Goal: Feedback & Contribution: Contribute content

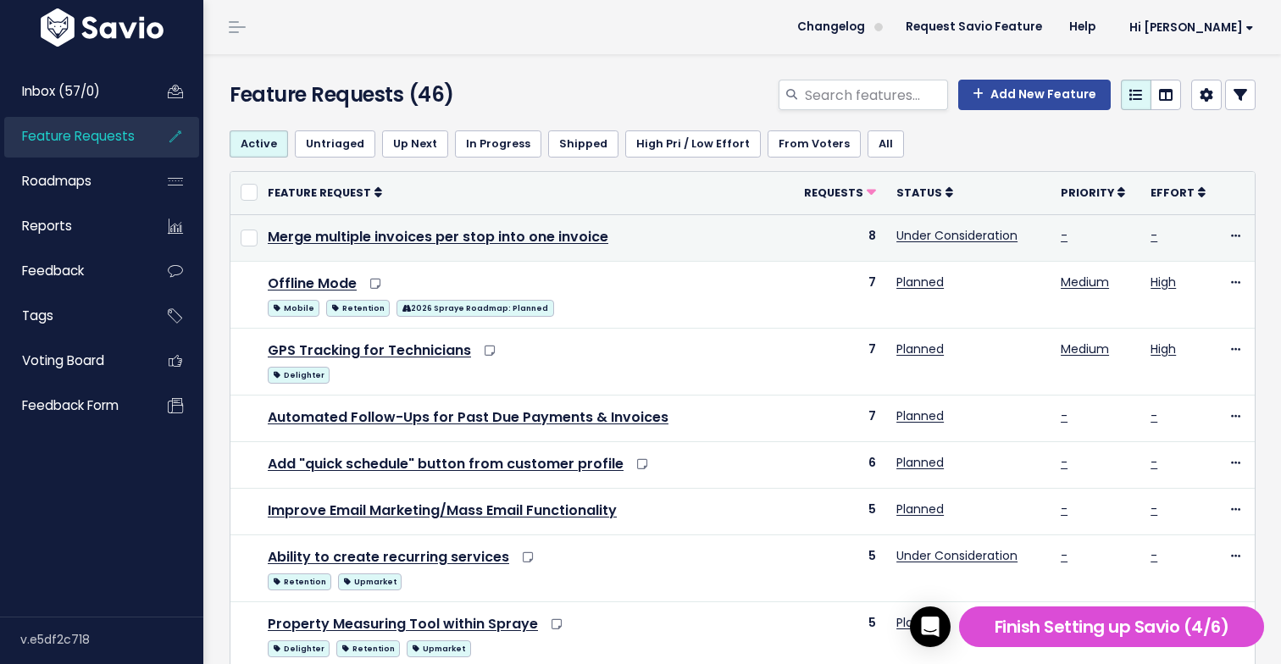
scroll to position [14, 0]
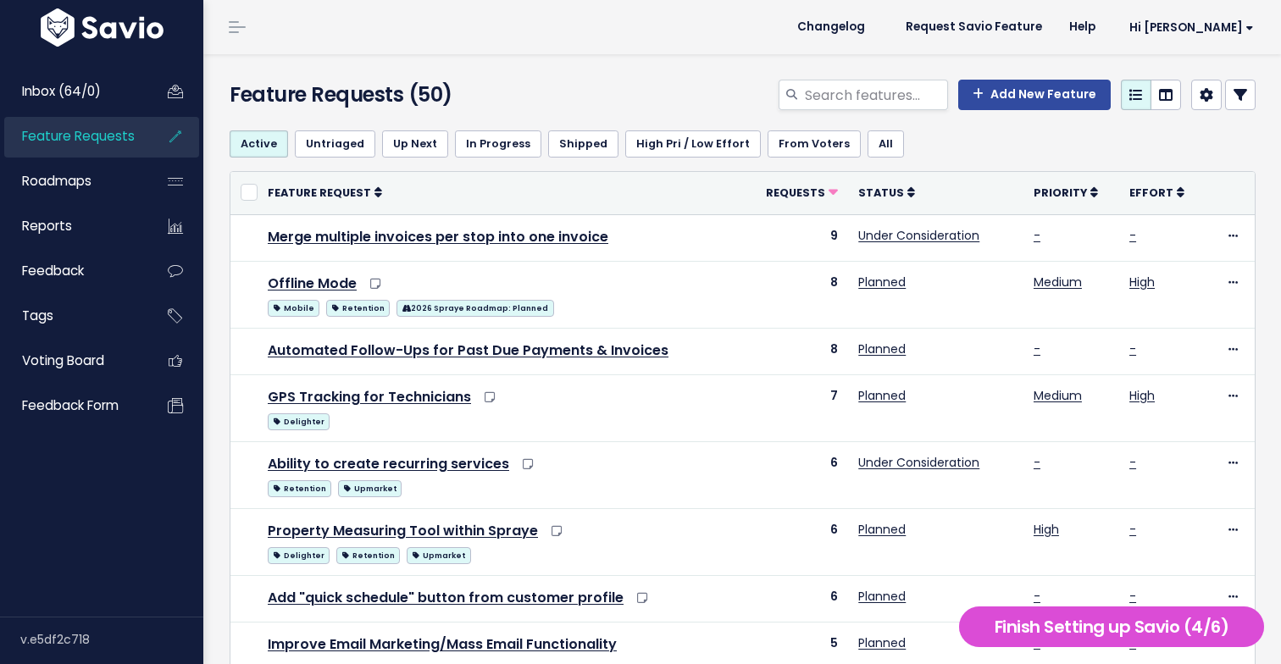
scroll to position [14, 0]
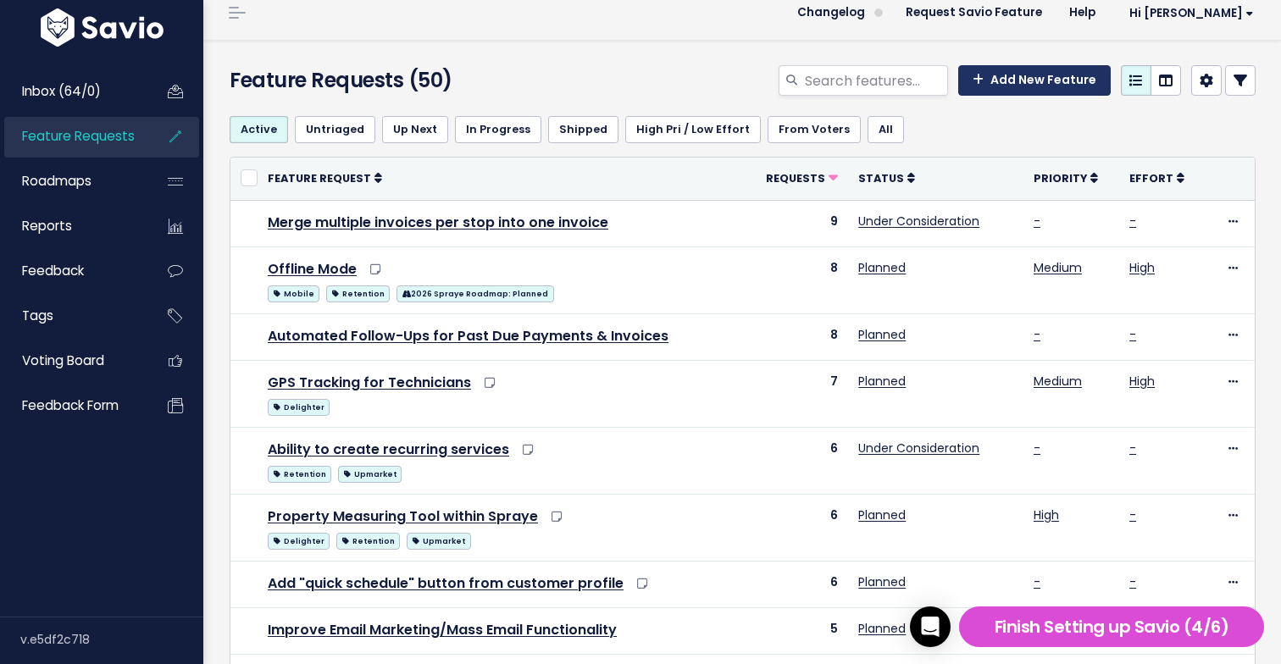
click at [1032, 81] on link "Add New Feature" at bounding box center [1034, 80] width 153 height 31
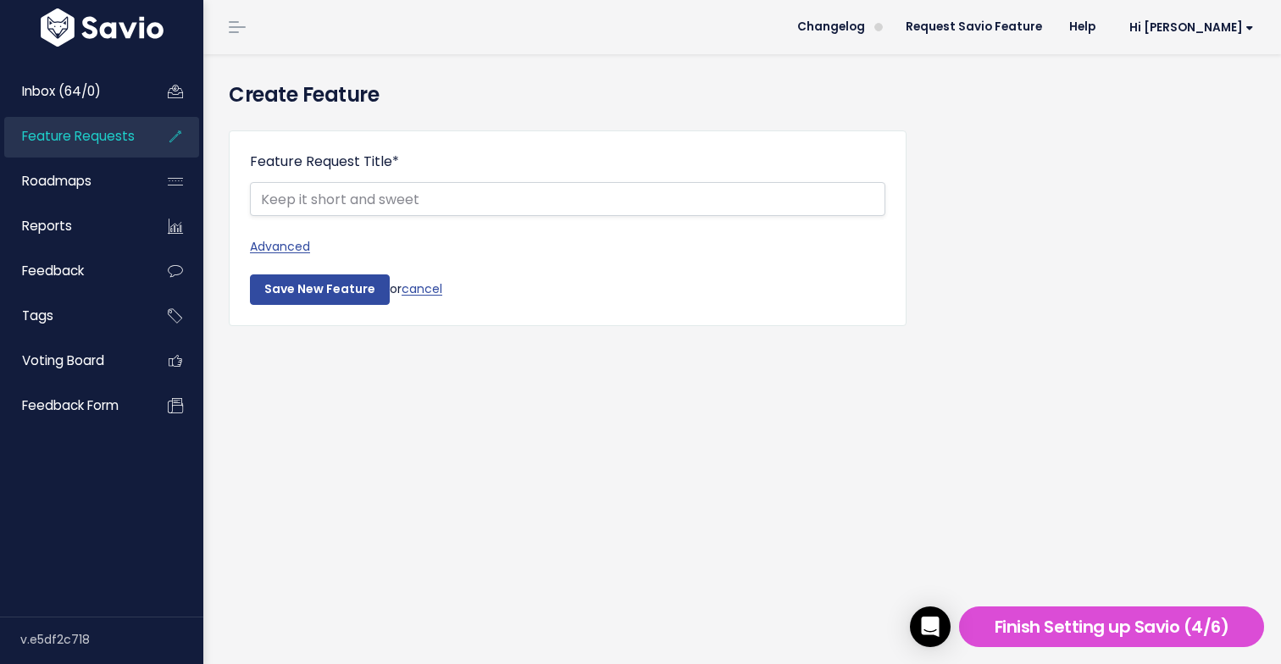
drag, startPoint x: 297, startPoint y: 242, endPoint x: 335, endPoint y: 275, distance: 49.9
click at [297, 243] on link "Advanced" at bounding box center [567, 246] width 635 height 21
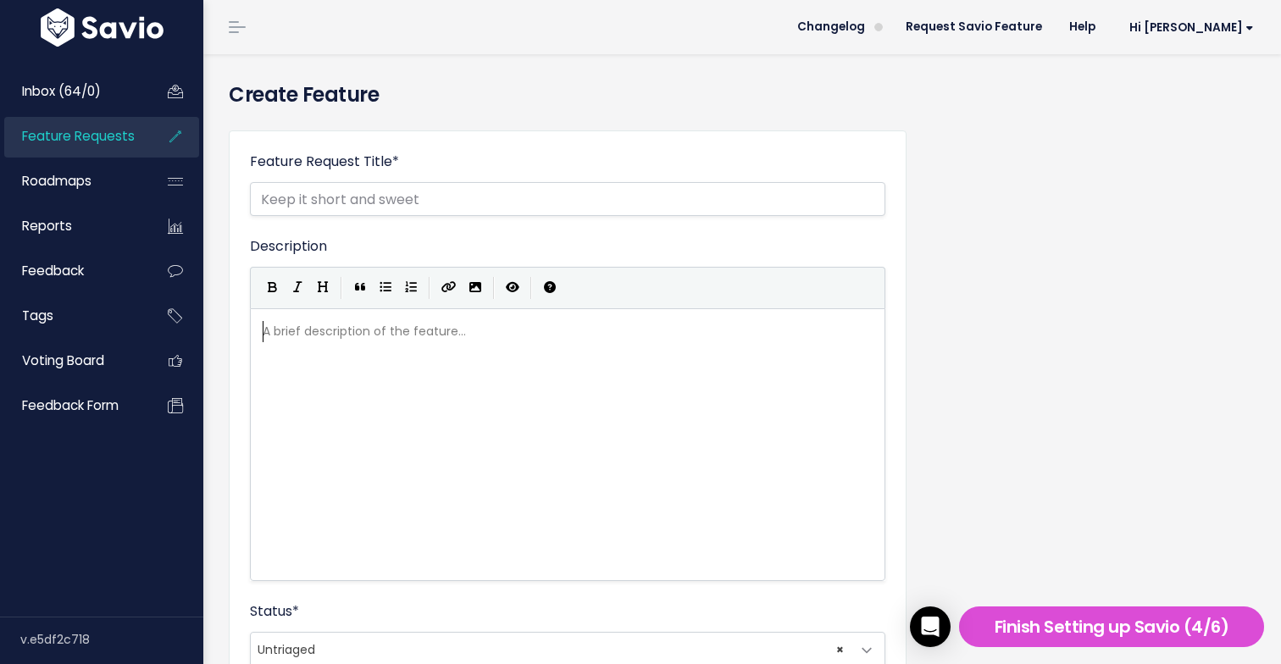
scroll to position [6, 0]
click at [347, 357] on div "A brief description of the feature... ​" at bounding box center [588, 466] width 659 height 297
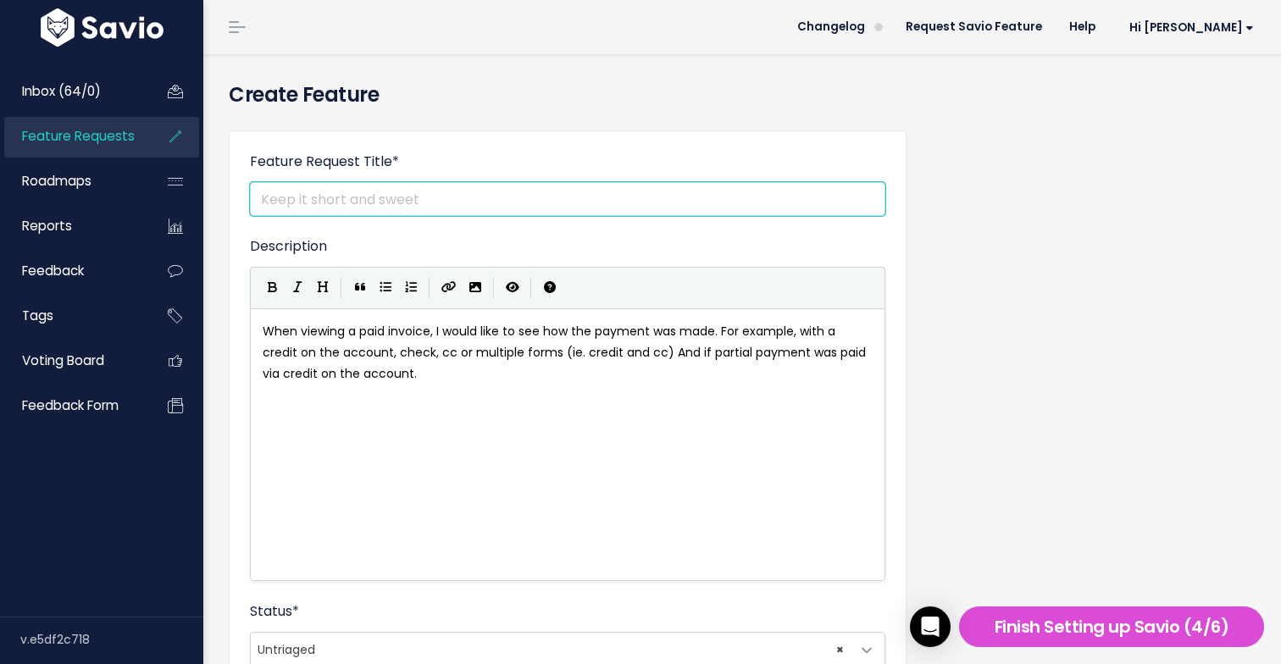
click at [366, 203] on input "Feature Request Title *" at bounding box center [567, 199] width 635 height 34
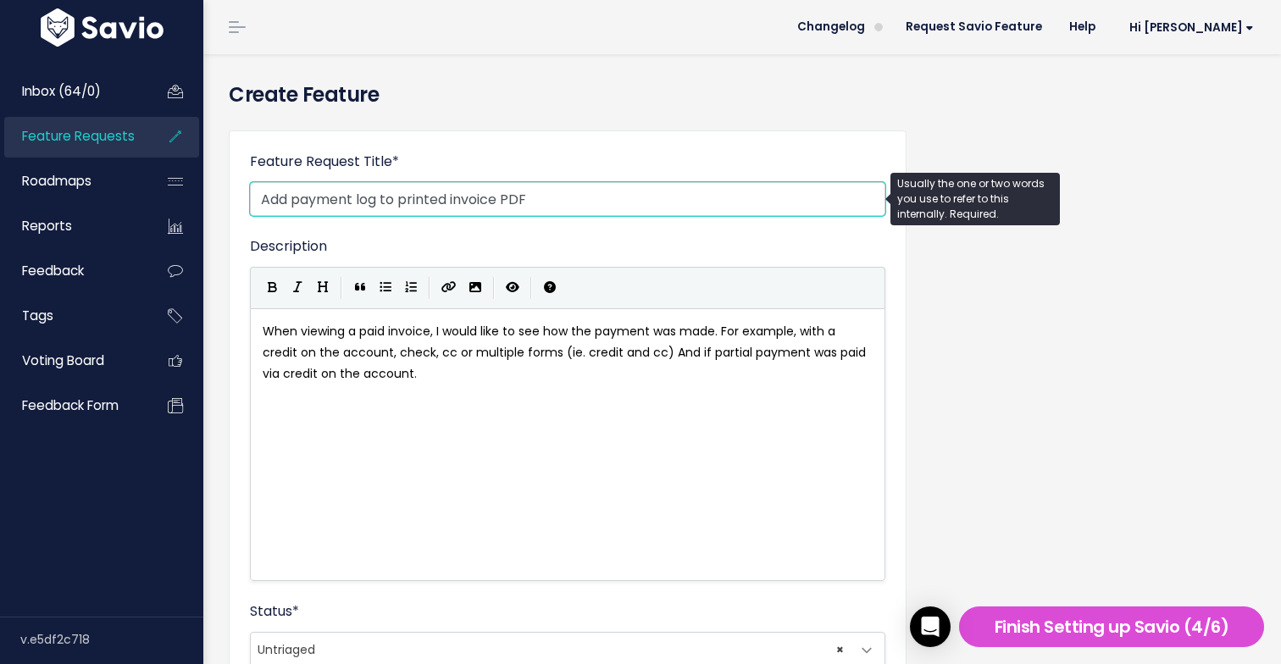
click at [380, 197] on input "Add payment log to printed invoice PDF" at bounding box center [567, 199] width 635 height 34
type input "Add payment log/history to printed invoice PDF"
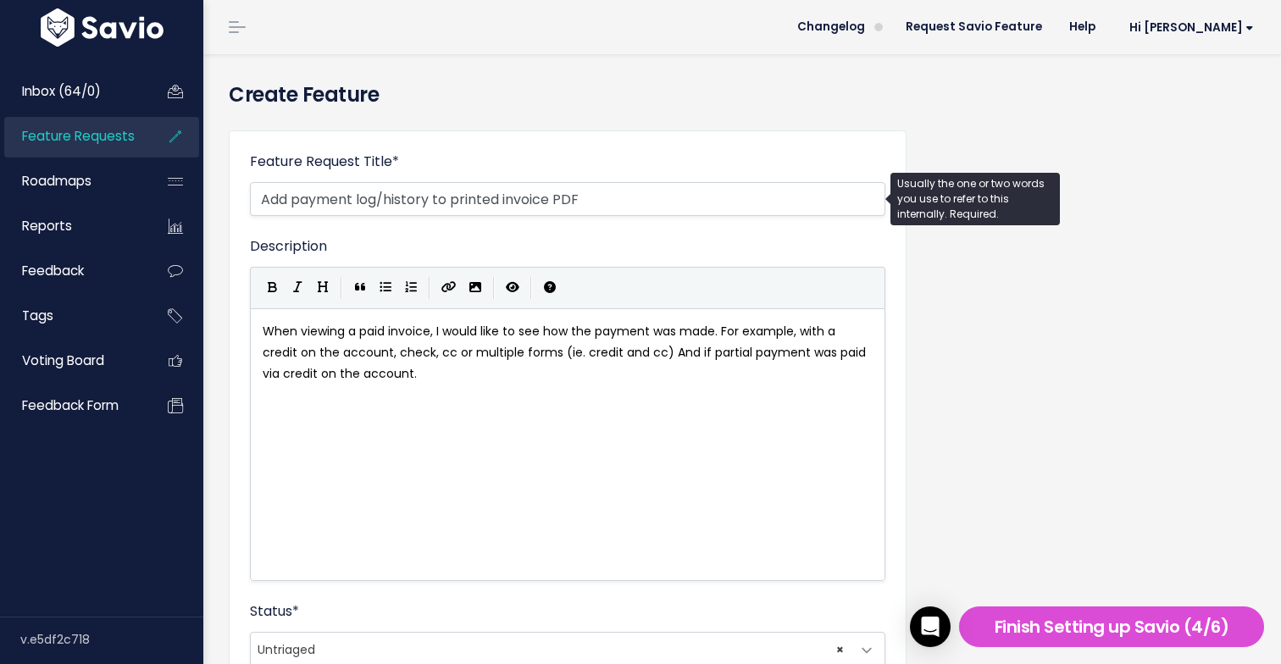
click at [464, 370] on pre "When viewing a paid invoice, I would like to see how the payment was made. For …" at bounding box center [567, 353] width 617 height 64
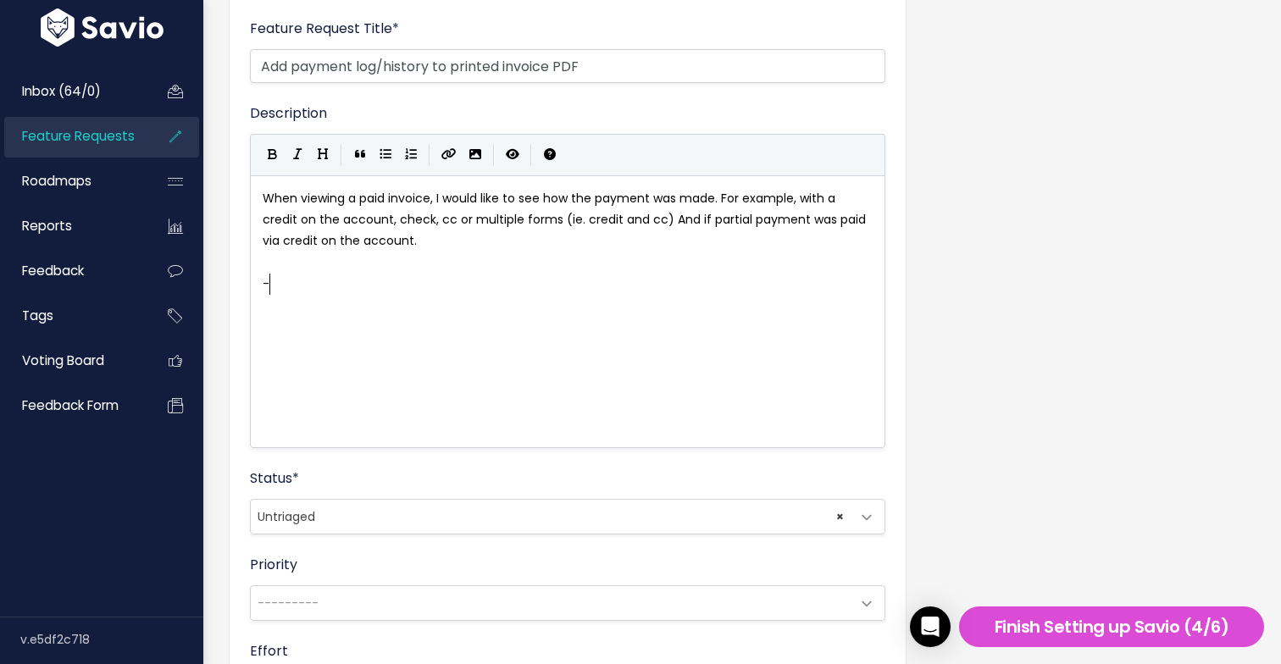
scroll to position [6, 8]
type textarea "- REque"
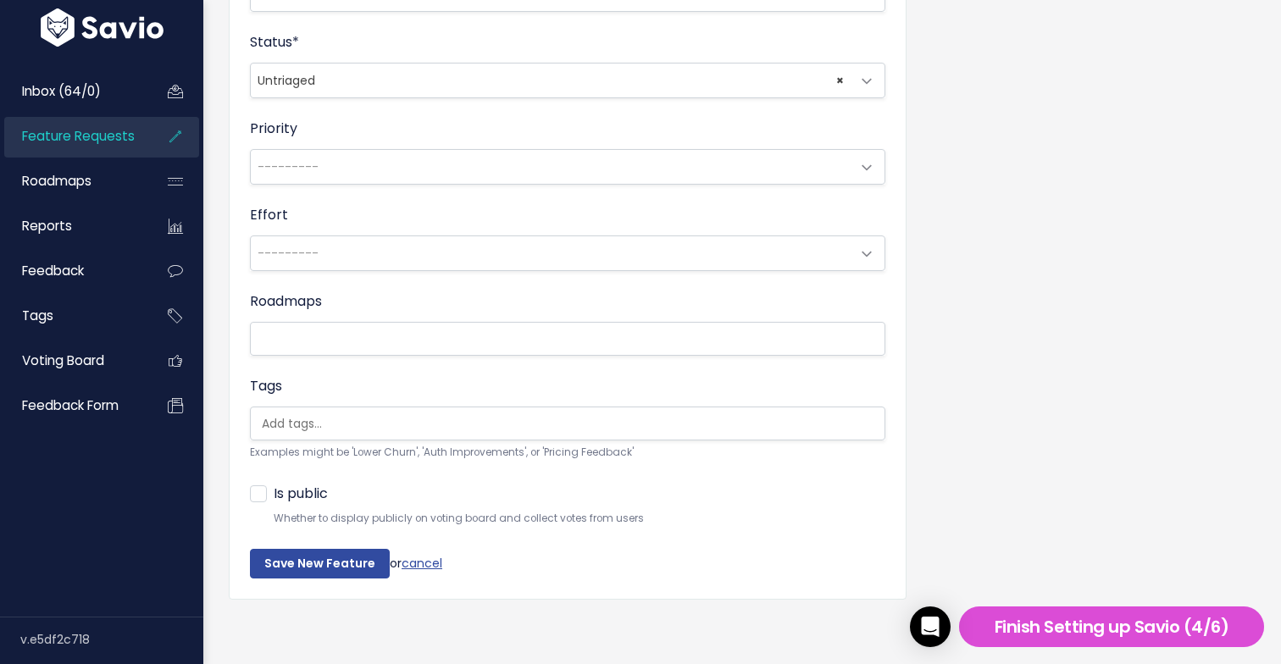
scroll to position [571, 0]
type textarea "equested by Karen Aldrich"
click at [335, 558] on input "Save New Feature" at bounding box center [320, 562] width 140 height 31
